Goal: Communication & Community: Participate in discussion

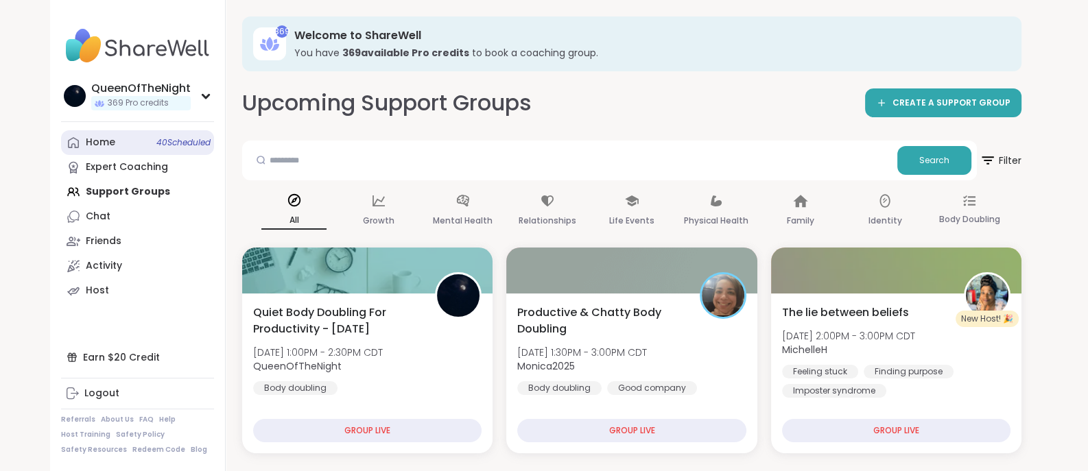
click at [112, 136] on div "Home 40 Scheduled" at bounding box center [101, 143] width 30 height 14
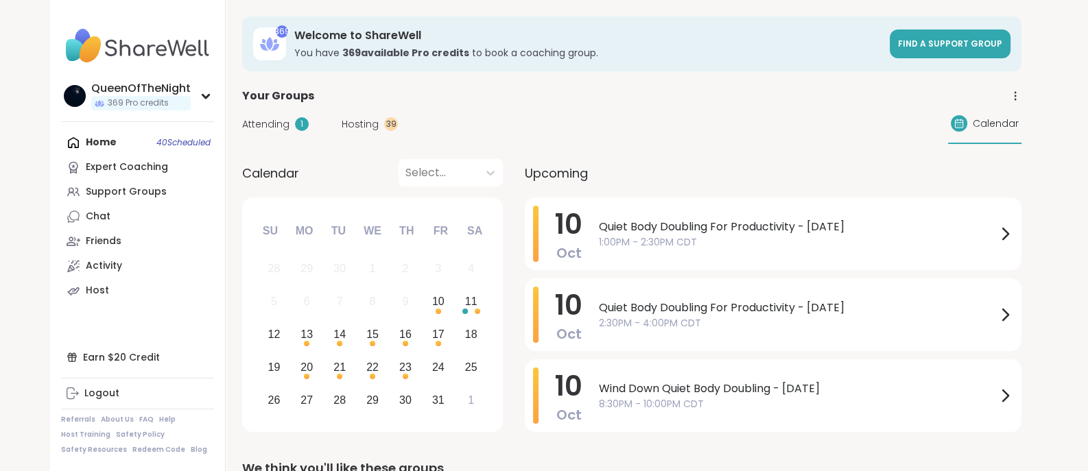
click at [363, 123] on span "Hosting" at bounding box center [360, 124] width 37 height 14
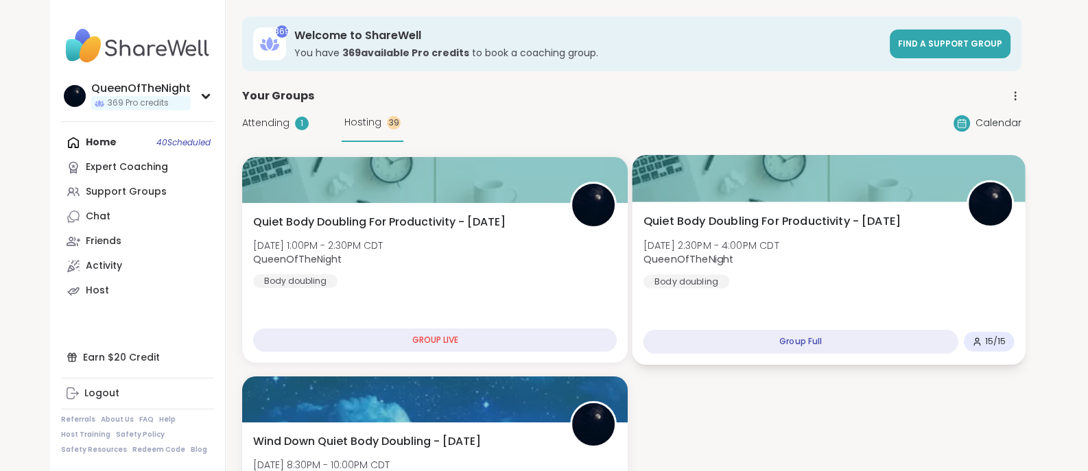
click at [900, 271] on div "Quiet Body Doubling For Productivity - [DATE] [DATE] 2:30PM - 4:00PM CDT QueenO…" at bounding box center [829, 250] width 371 height 75
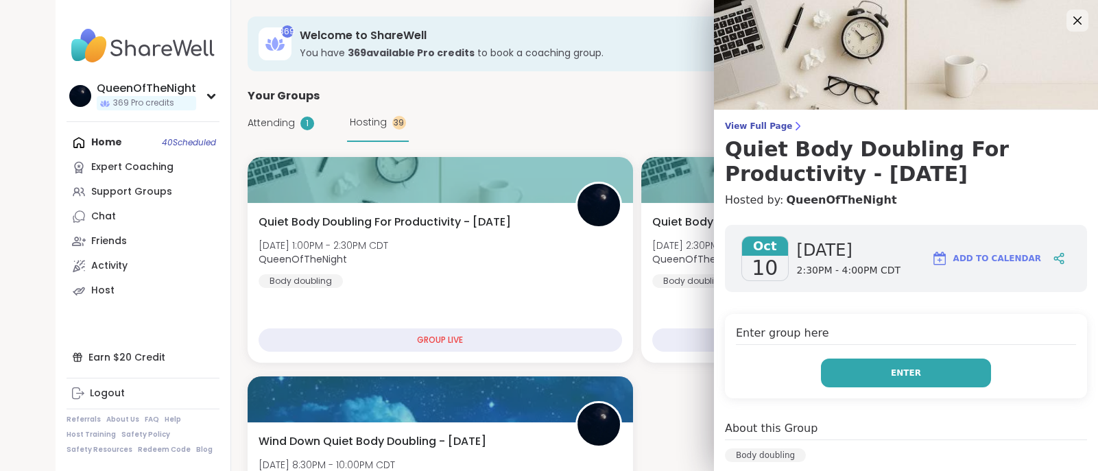
click at [897, 373] on span "Enter" at bounding box center [906, 373] width 30 height 12
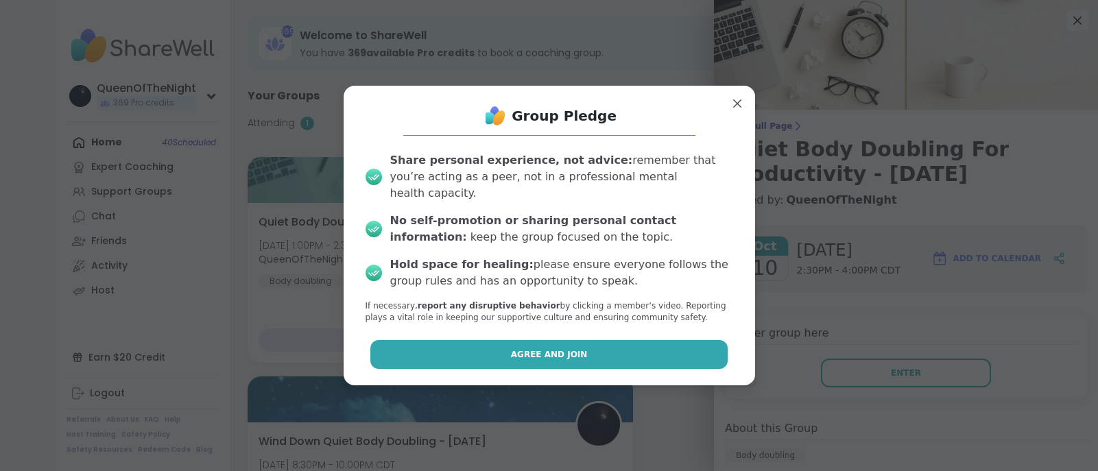
click at [545, 349] on span "Agree and Join" at bounding box center [549, 355] width 77 height 12
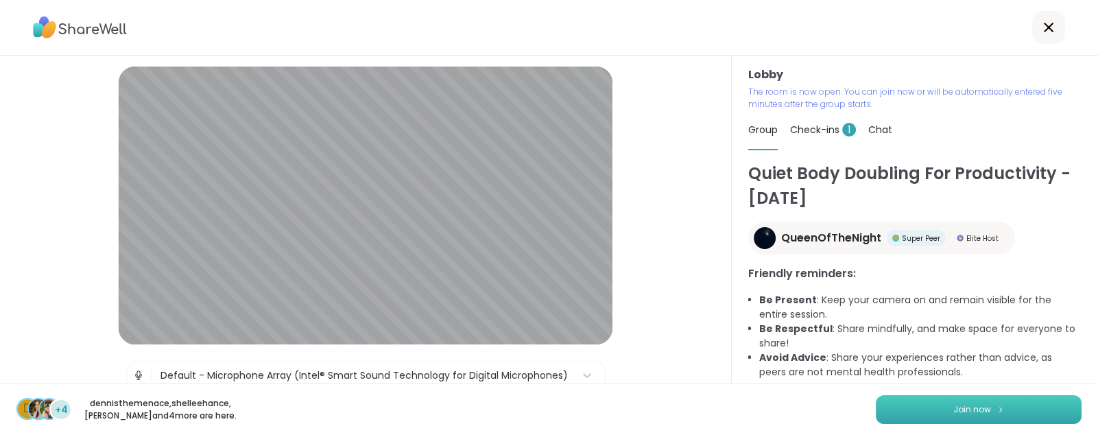
click at [933, 397] on button "Join now" at bounding box center [979, 409] width 206 height 29
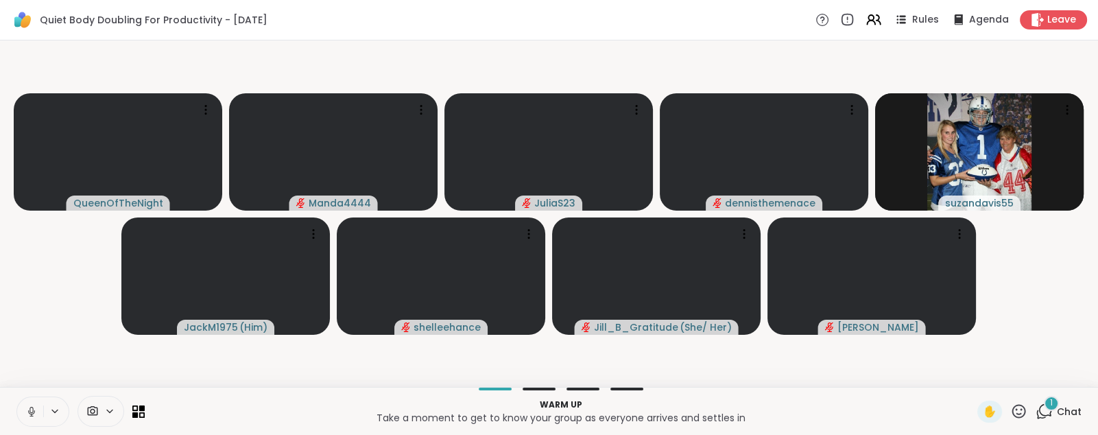
click at [33, 408] on icon at bounding box center [31, 410] width 3 height 6
click at [62, 298] on video-player-container "QueenOfTheNight Manda4444 JuliaS23 dennisthemenace suzandavis55 JackM1975 ( Him…" at bounding box center [549, 213] width 1082 height 335
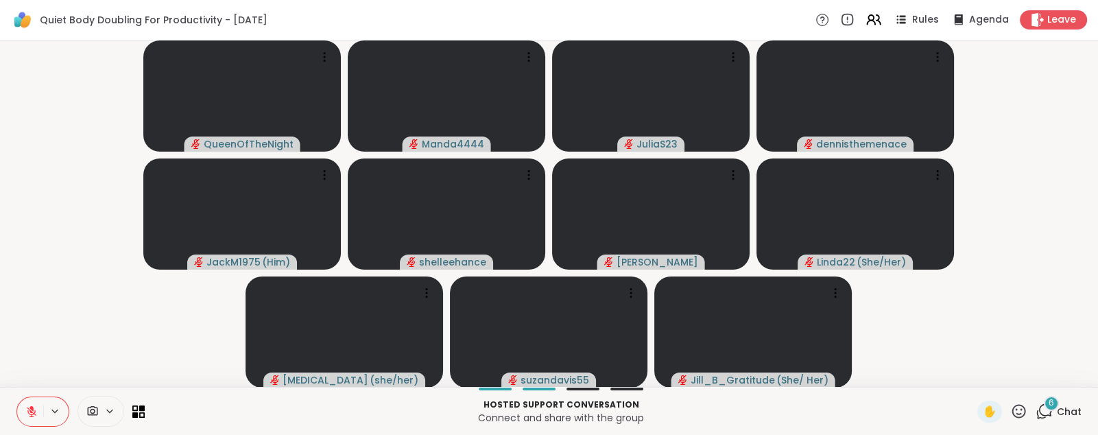
click at [1032, 397] on div "Hosted support conversation Connect and share with the group ✋ 6 Chat" at bounding box center [549, 411] width 1098 height 48
click at [1036, 402] on div "6 Chat" at bounding box center [1059, 412] width 46 height 22
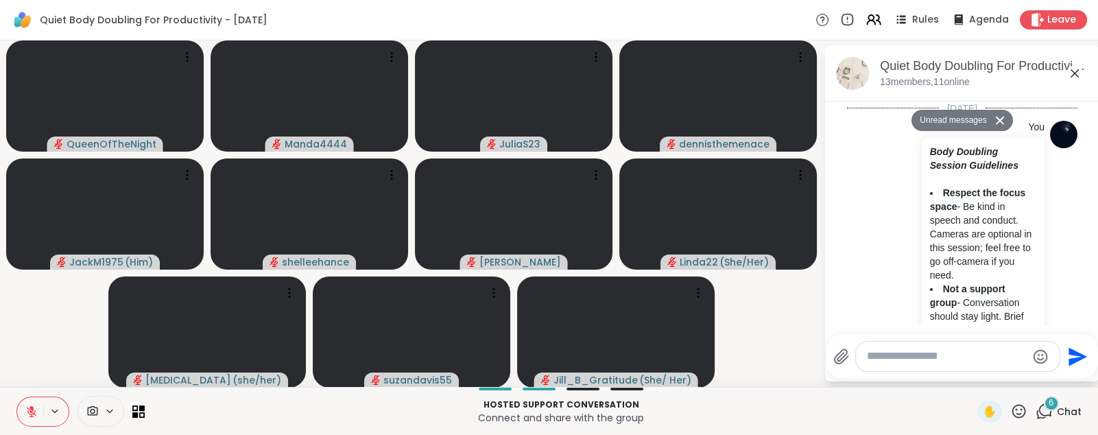
scroll to position [1974, 0]
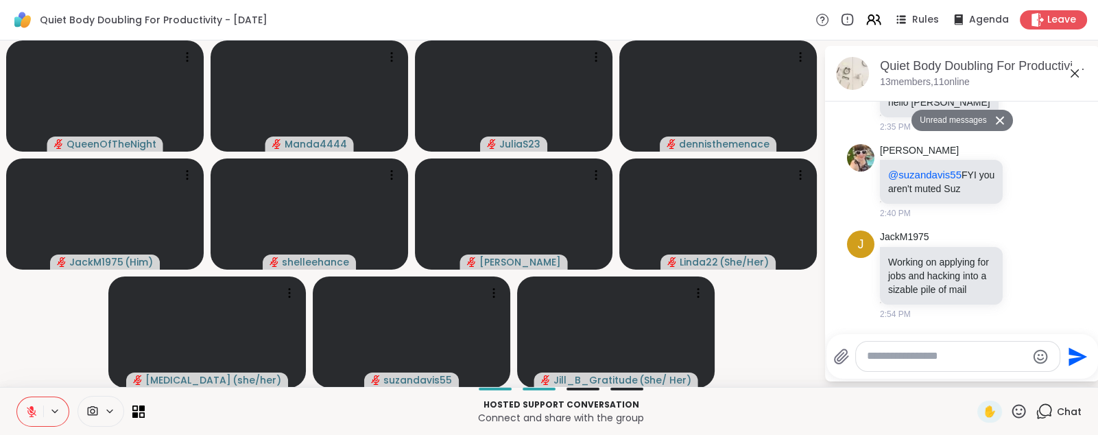
click at [912, 365] on div at bounding box center [958, 357] width 204 height 30
click at [919, 360] on textarea "Type your message" at bounding box center [947, 356] width 160 height 14
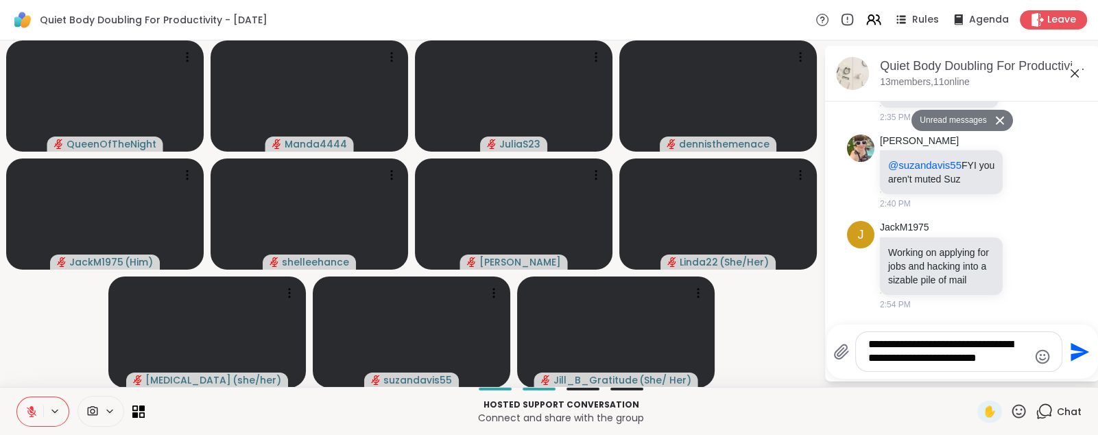
type textarea "**********"
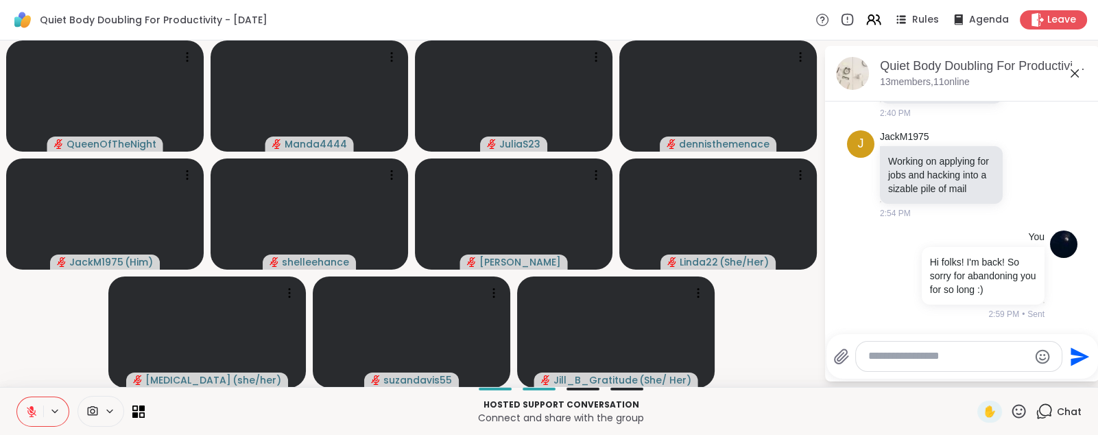
scroll to position [1911, 0]
click at [1021, 181] on icon at bounding box center [1027, 174] width 12 height 14
click at [1013, 166] on button "Select Reaction: Heart" at bounding box center [1026, 152] width 27 height 27
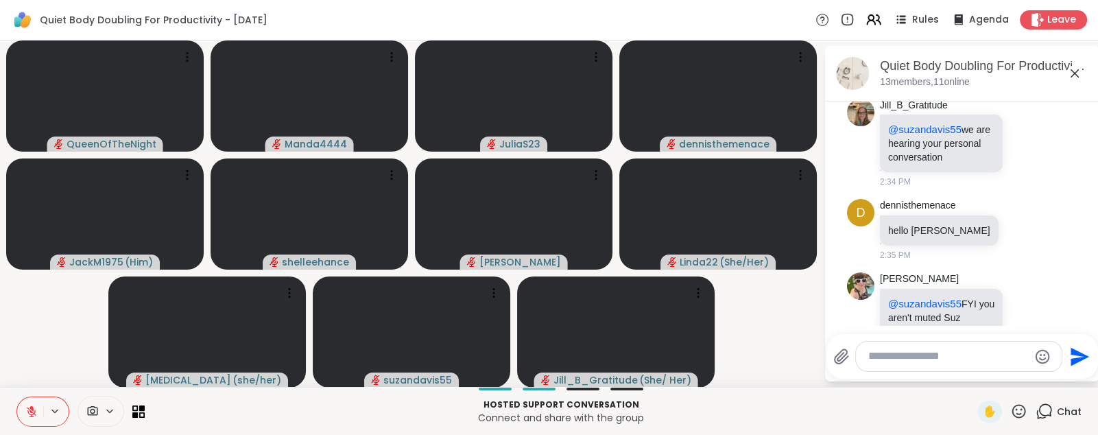
scroll to position [1612, 0]
click at [988, 61] on icon at bounding box center [987, 54] width 12 height 14
click at [974, 46] on button "Select Reaction: Heart" at bounding box center [987, 32] width 27 height 27
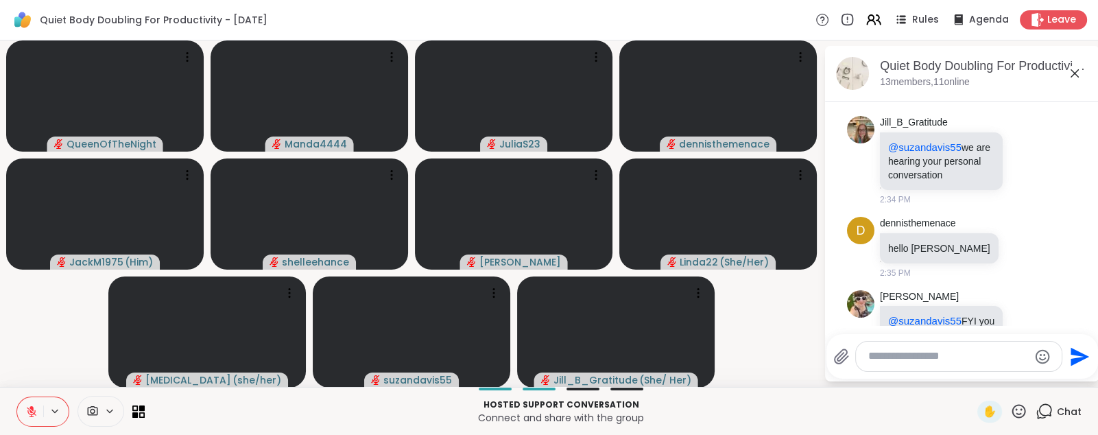
click at [1002, 72] on icon at bounding box center [1002, 64] width 12 height 16
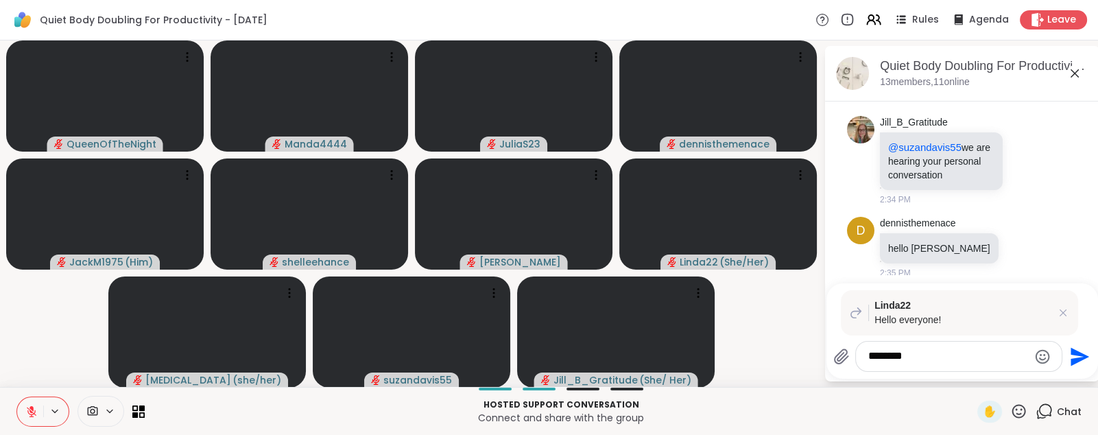
type textarea "*********"
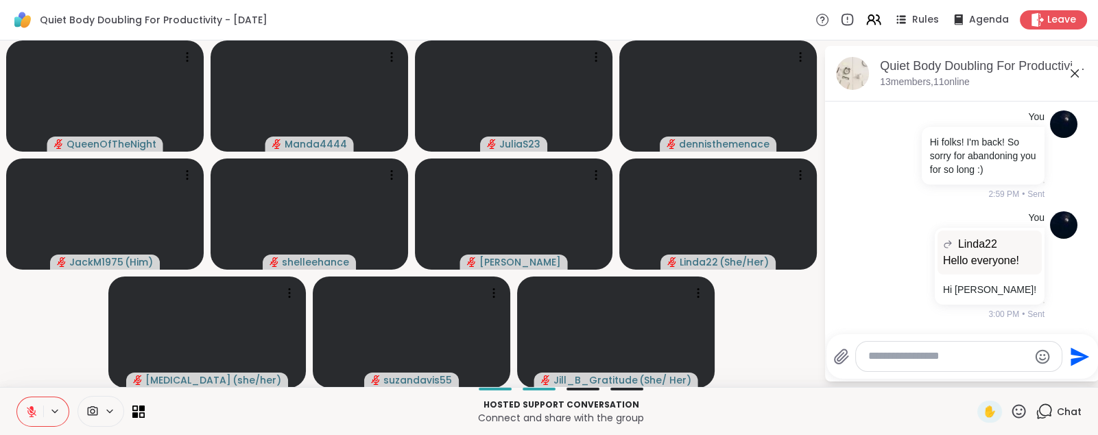
scroll to position [2200, 0]
click at [903, 353] on textarea "Type your message" at bounding box center [949, 356] width 160 height 14
type textarea "*"
type textarea "**********"
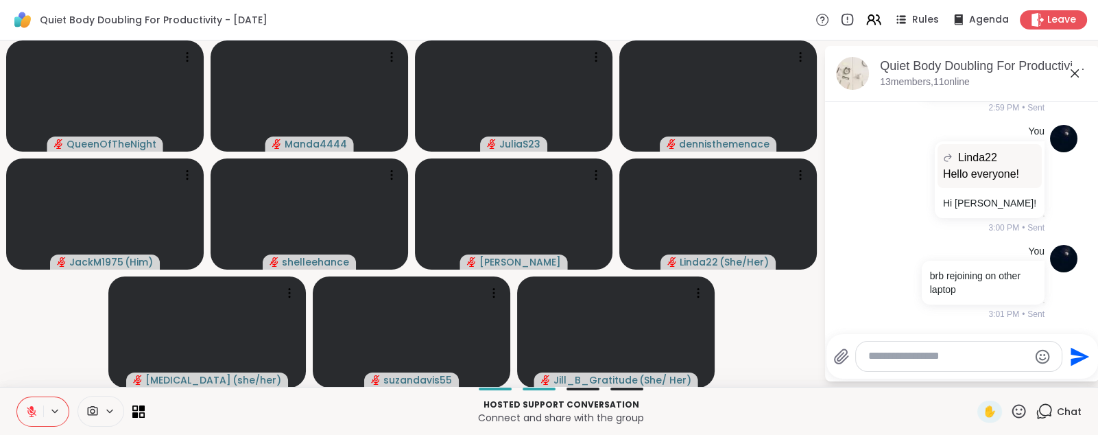
scroll to position [2287, 0]
click at [1048, 16] on span "Leave" at bounding box center [1063, 20] width 30 height 14
click at [1048, 18] on span "Leave" at bounding box center [1063, 20] width 30 height 14
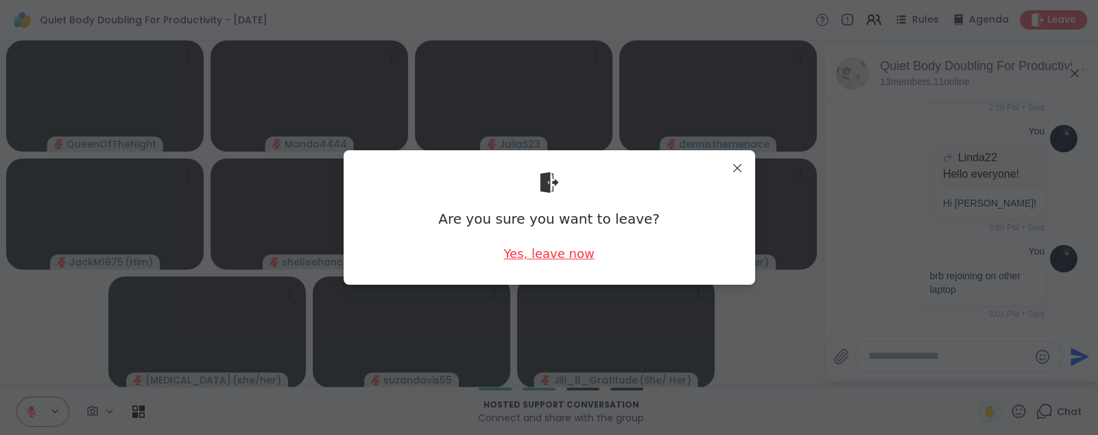
click at [541, 259] on div "Yes, leave now" at bounding box center [549, 253] width 91 height 17
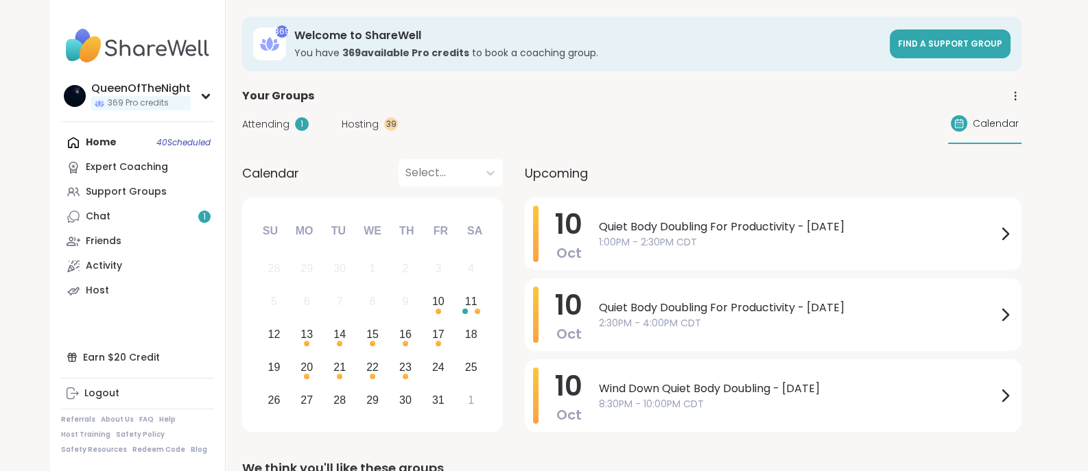
click at [342, 122] on span "Hosting" at bounding box center [360, 124] width 37 height 14
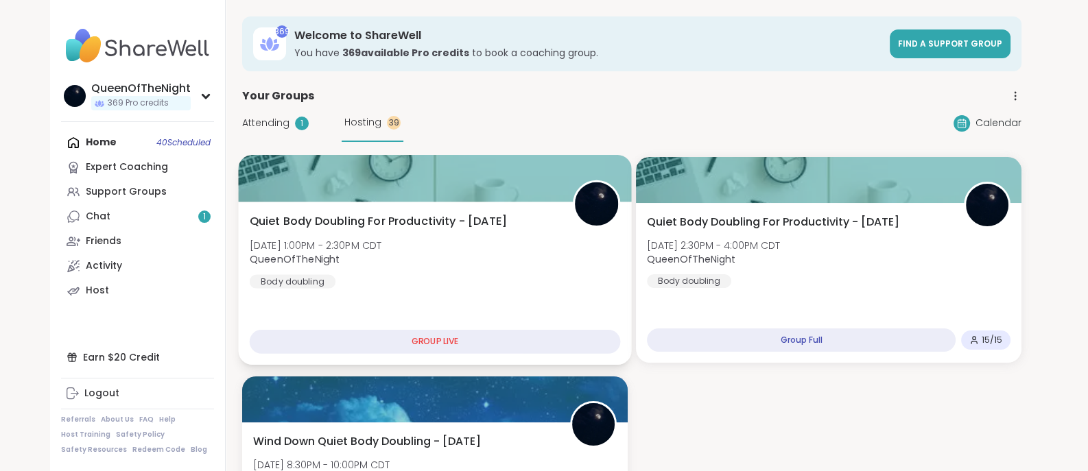
click at [445, 243] on div "Quiet Body Doubling For Productivity - Friday Fri, Oct 10 | 1:00PM - 2:30PM CDT…" at bounding box center [435, 250] width 371 height 75
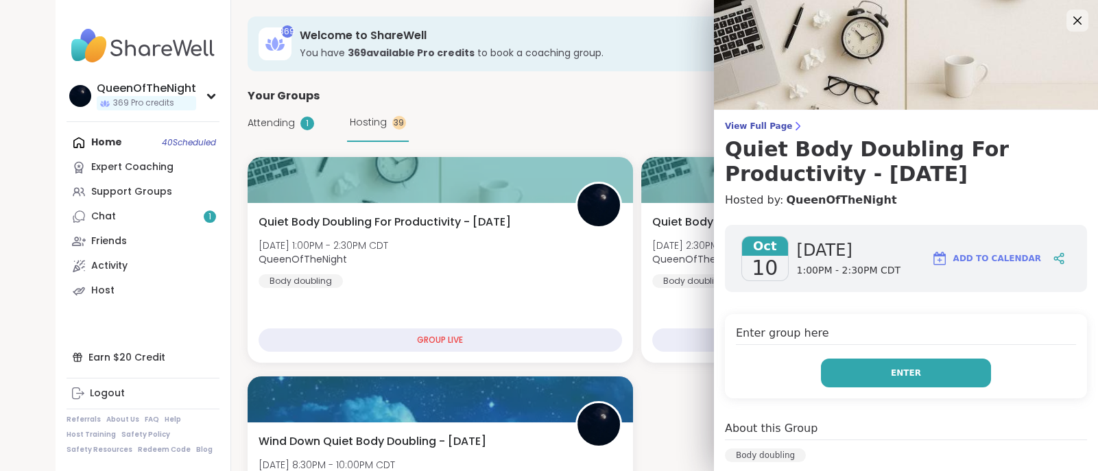
click at [893, 383] on button "Enter" at bounding box center [906, 373] width 170 height 29
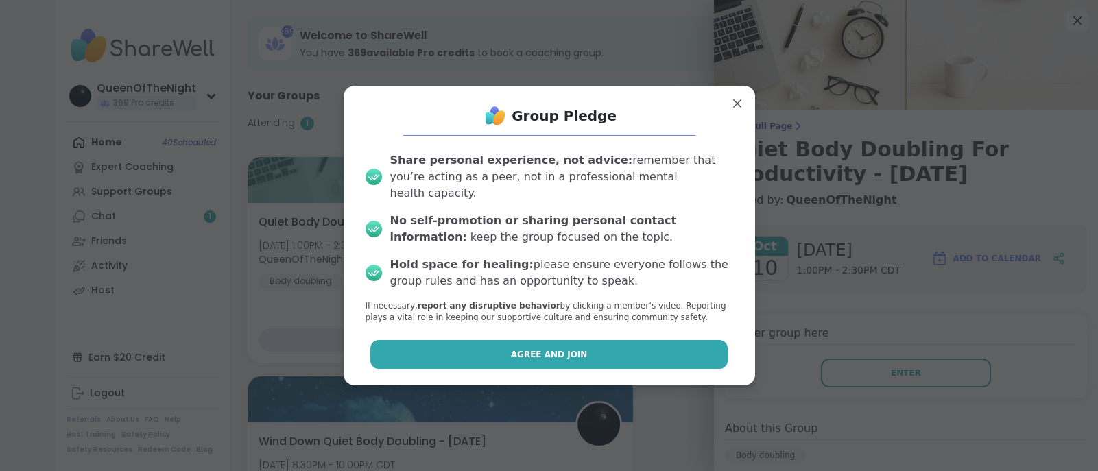
click at [568, 351] on span "Agree and Join" at bounding box center [549, 355] width 77 height 12
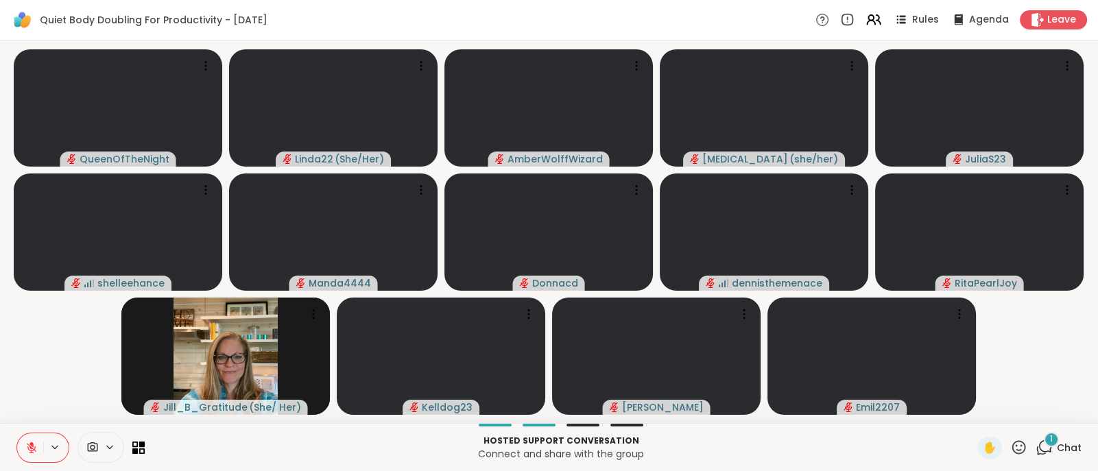
click at [1038, 451] on icon at bounding box center [1044, 447] width 17 height 17
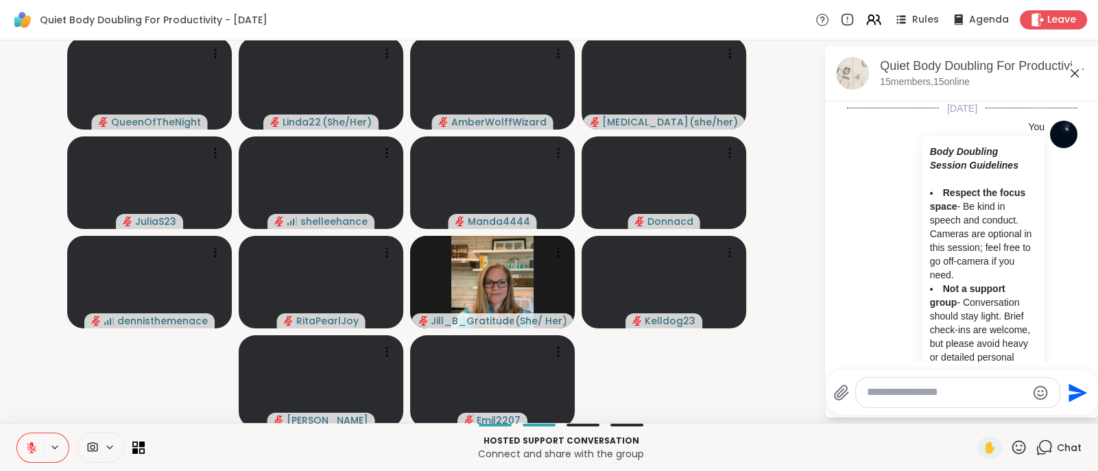
scroll to position [6124, 0]
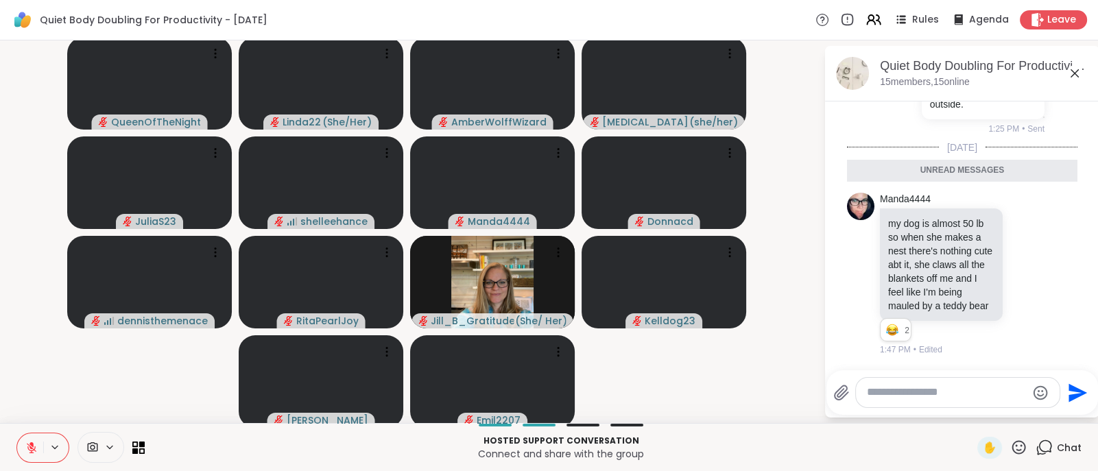
click at [887, 397] on textarea "Type your message" at bounding box center [947, 393] width 160 height 14
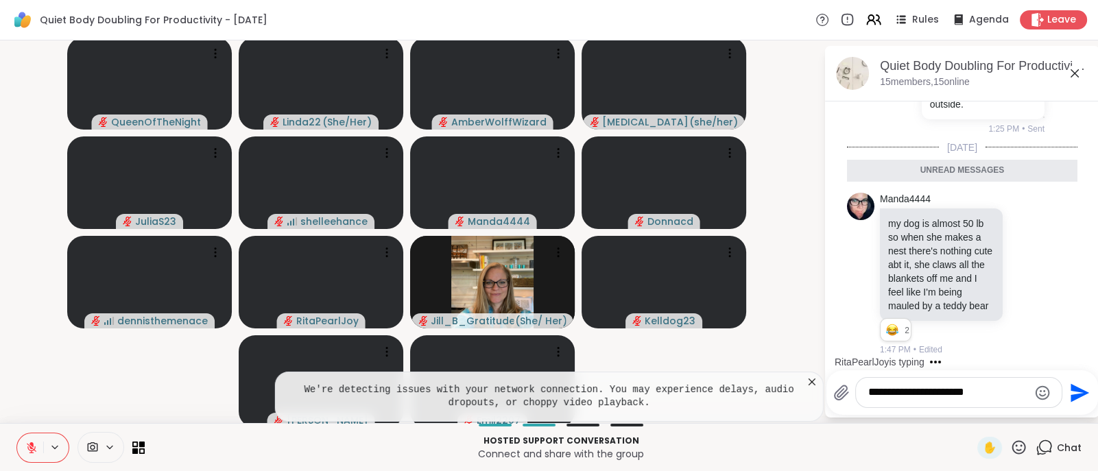
type textarea "**********"
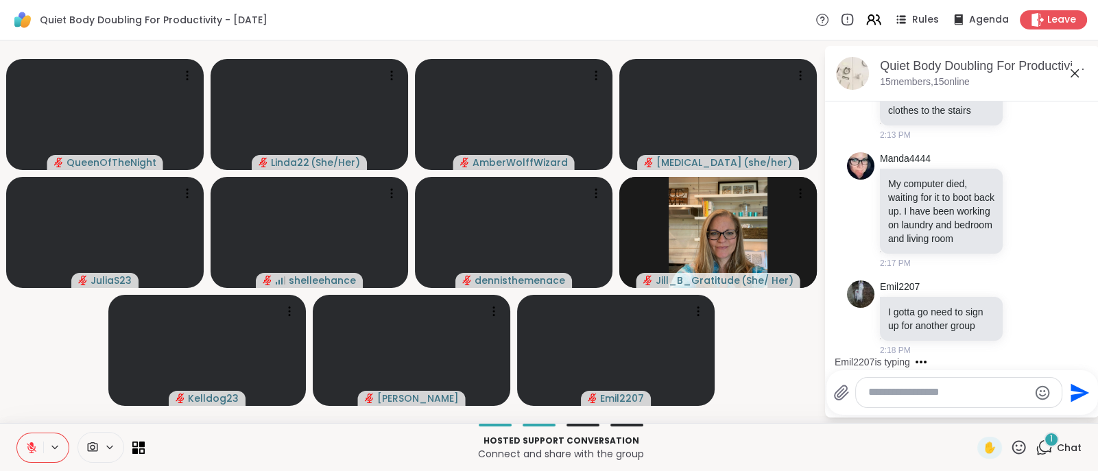
scroll to position [7169, 0]
